Goal: Information Seeking & Learning: Learn about a topic

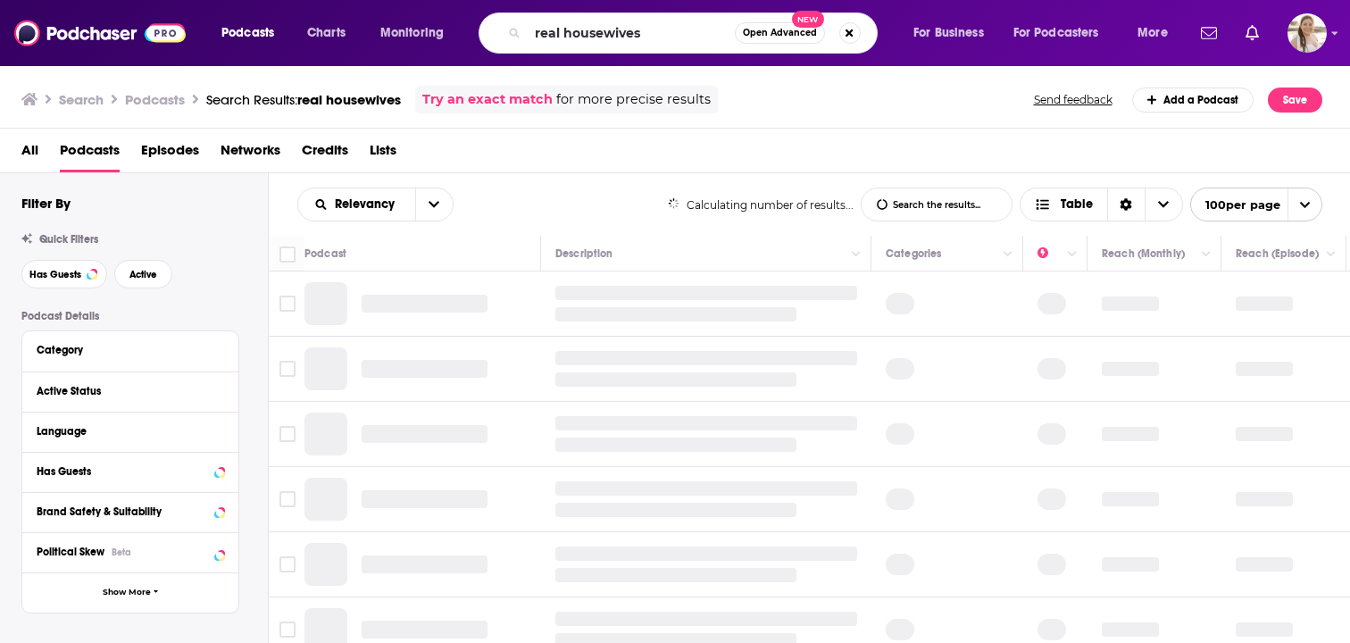
click at [553, 30] on input "real housewives" at bounding box center [631, 33] width 207 height 29
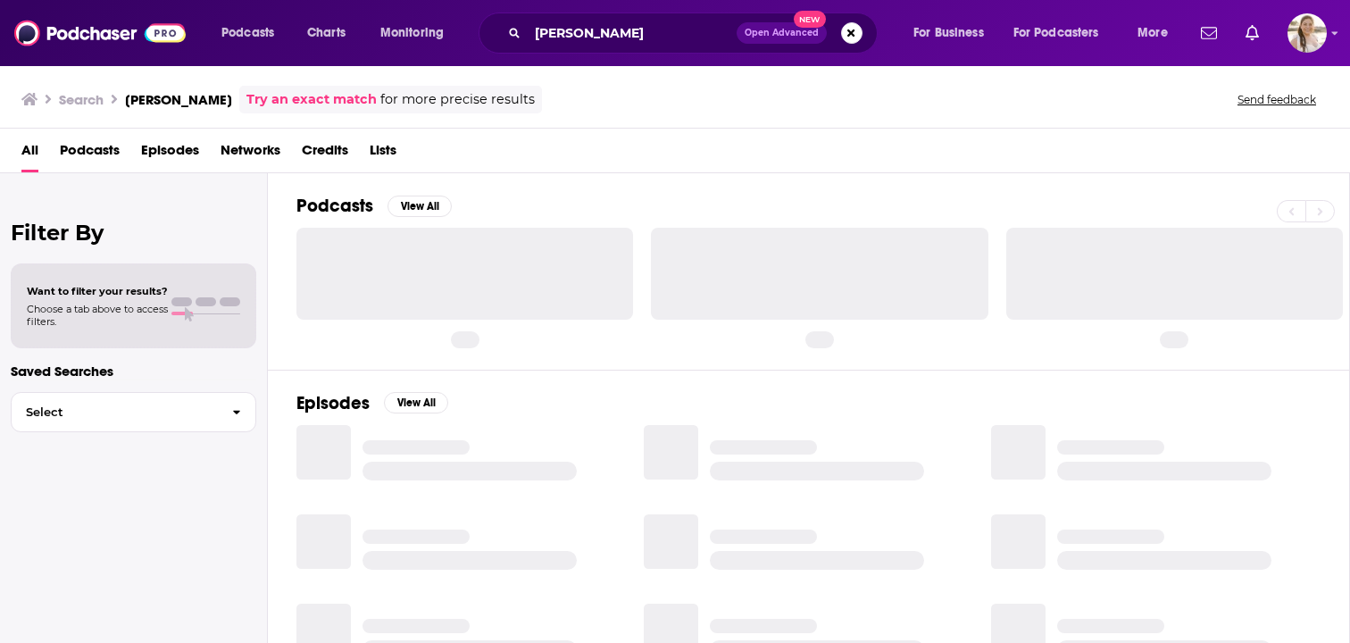
click at [337, 142] on span "Credits" at bounding box center [325, 154] width 46 height 37
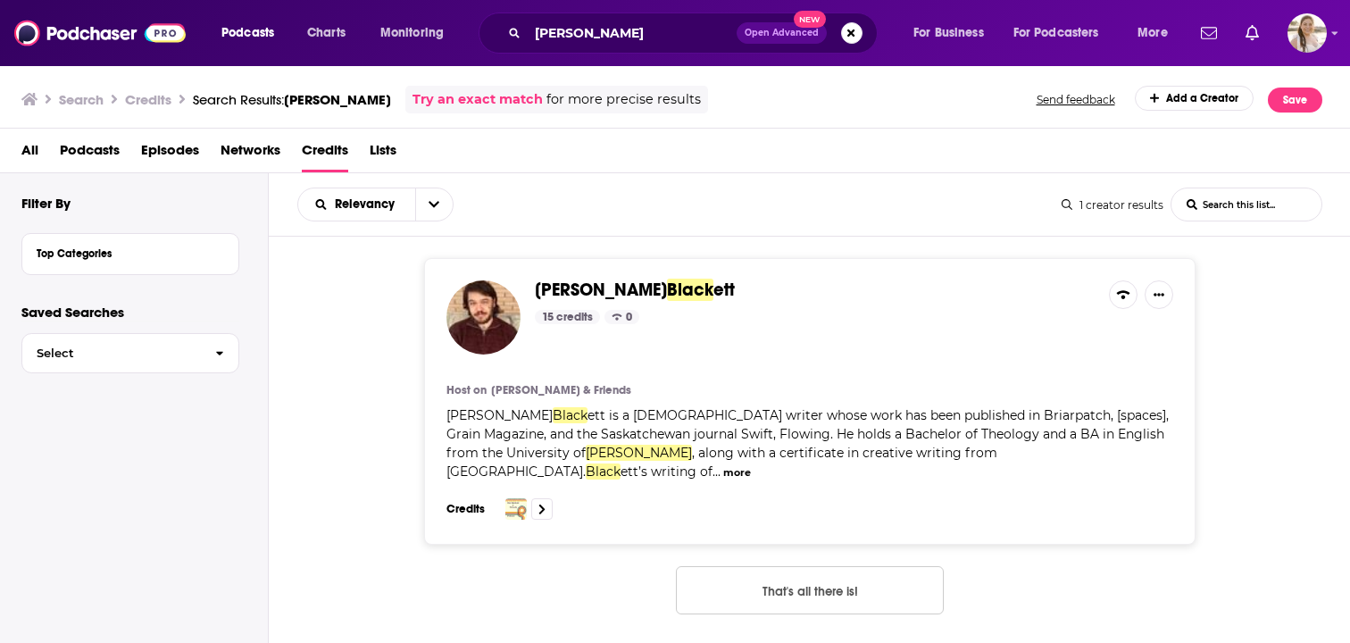
click at [761, 577] on button "That's all there is!" at bounding box center [810, 590] width 268 height 48
click at [628, 33] on input "Regina Black" at bounding box center [632, 33] width 209 height 29
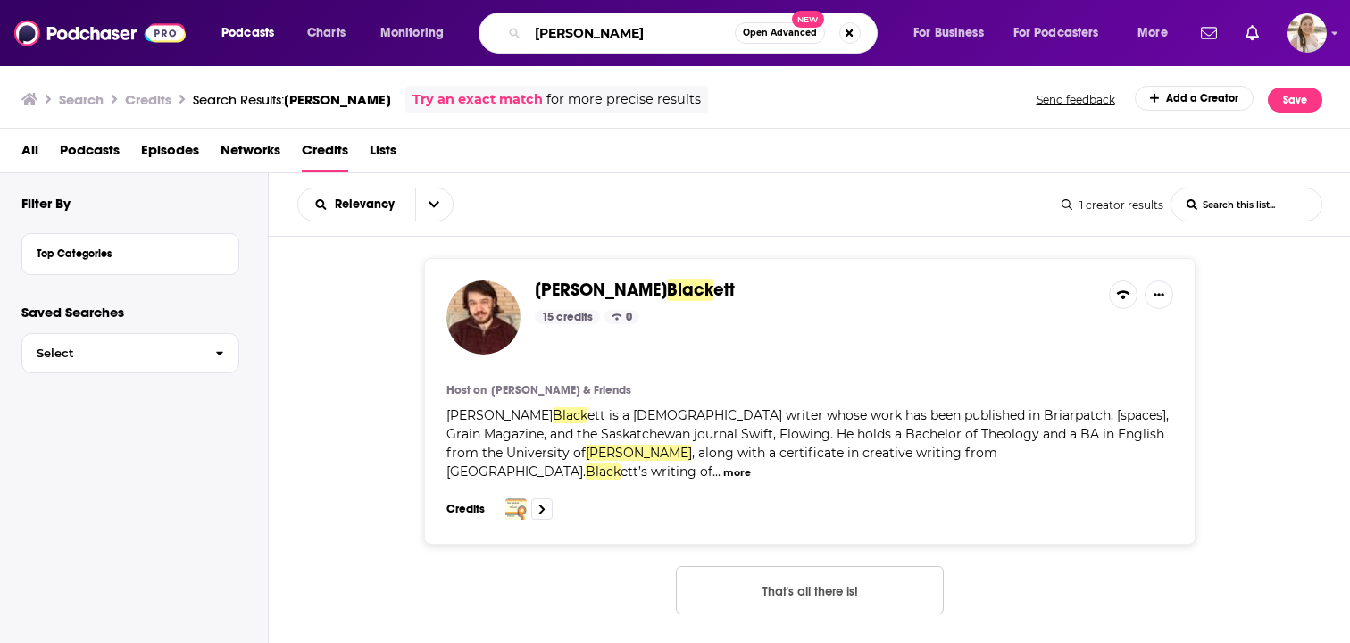
drag, startPoint x: 558, startPoint y: 32, endPoint x: 495, endPoint y: 27, distance: 63.6
click at [495, 27] on div "Regina Black Open Advanced New" at bounding box center [678, 32] width 399 height 41
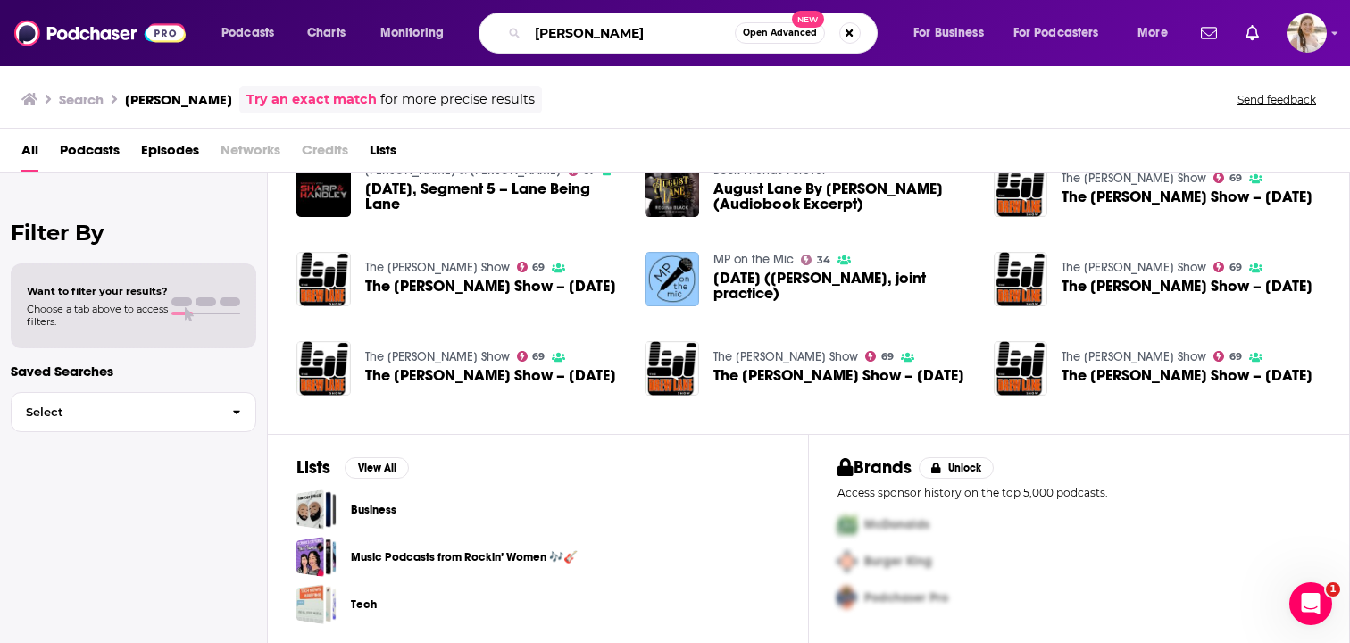
click at [605, 27] on input "august lane" at bounding box center [631, 33] width 207 height 29
type input "Regina Black"
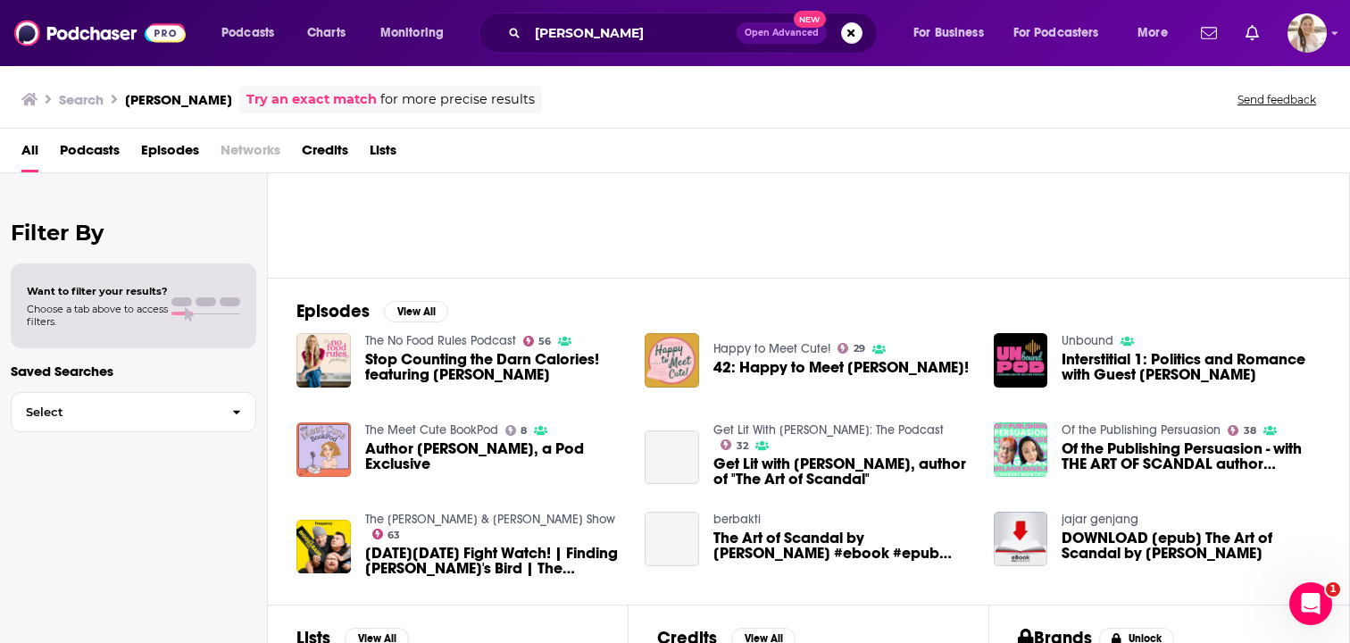
scroll to position [151, 0]
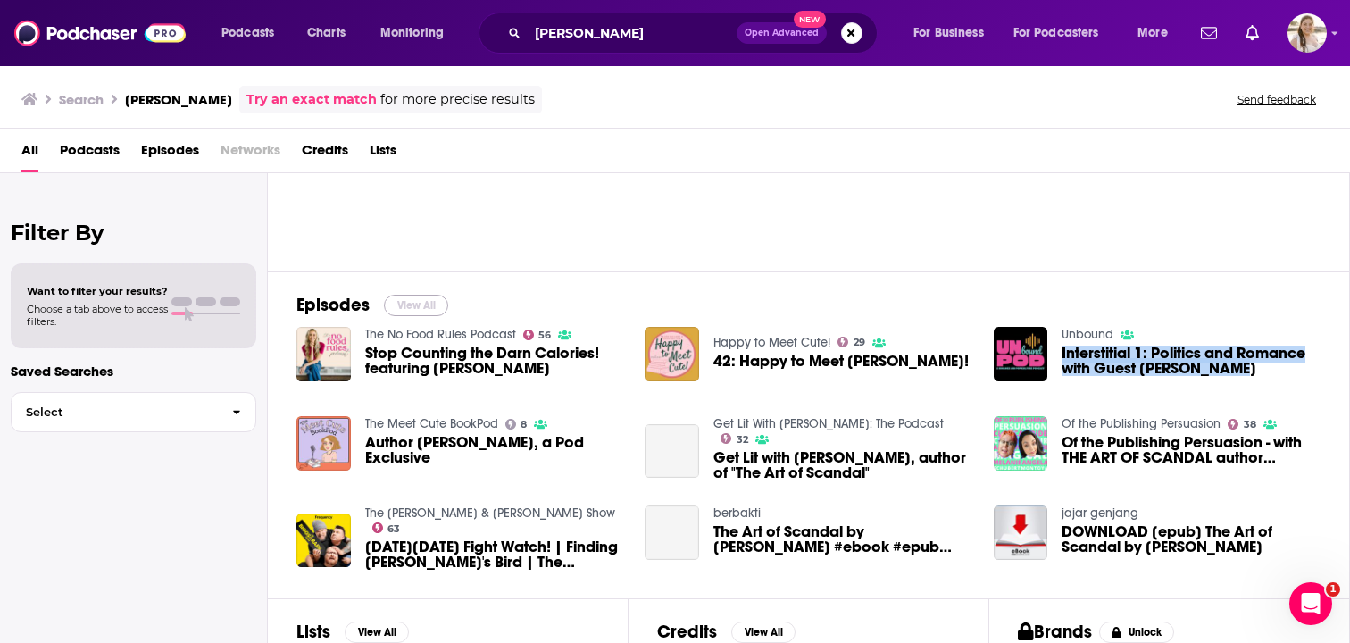
click at [406, 302] on button "View All" at bounding box center [416, 305] width 64 height 21
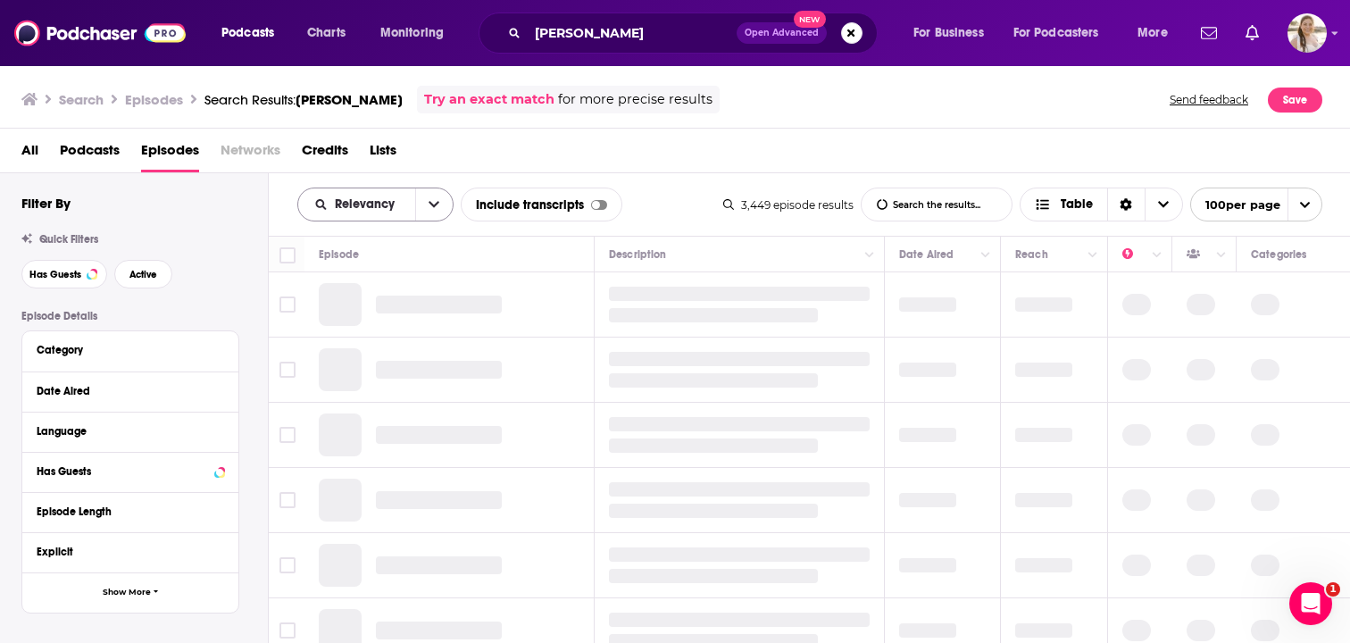
click at [408, 210] on span "Relevancy" at bounding box center [356, 204] width 117 height 12
click at [354, 329] on span "New" at bounding box center [386, 326] width 105 height 10
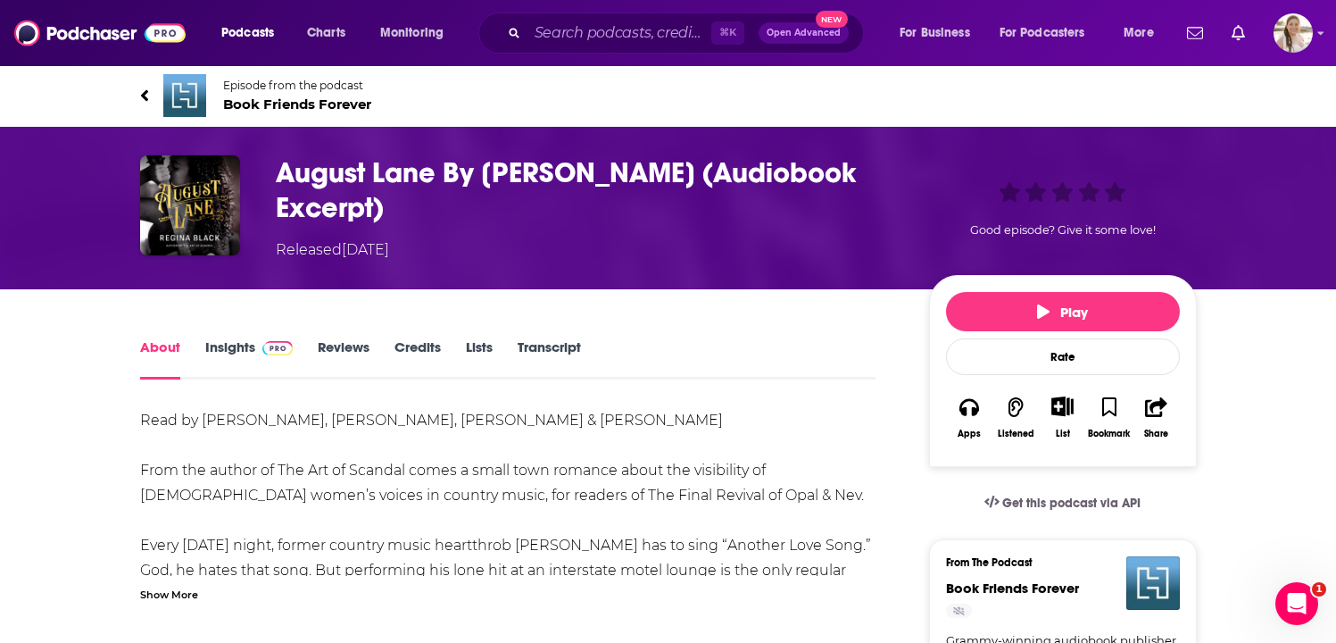
click at [173, 593] on div "Show More" at bounding box center [169, 593] width 58 height 17
